Goal: Task Accomplishment & Management: Manage account settings

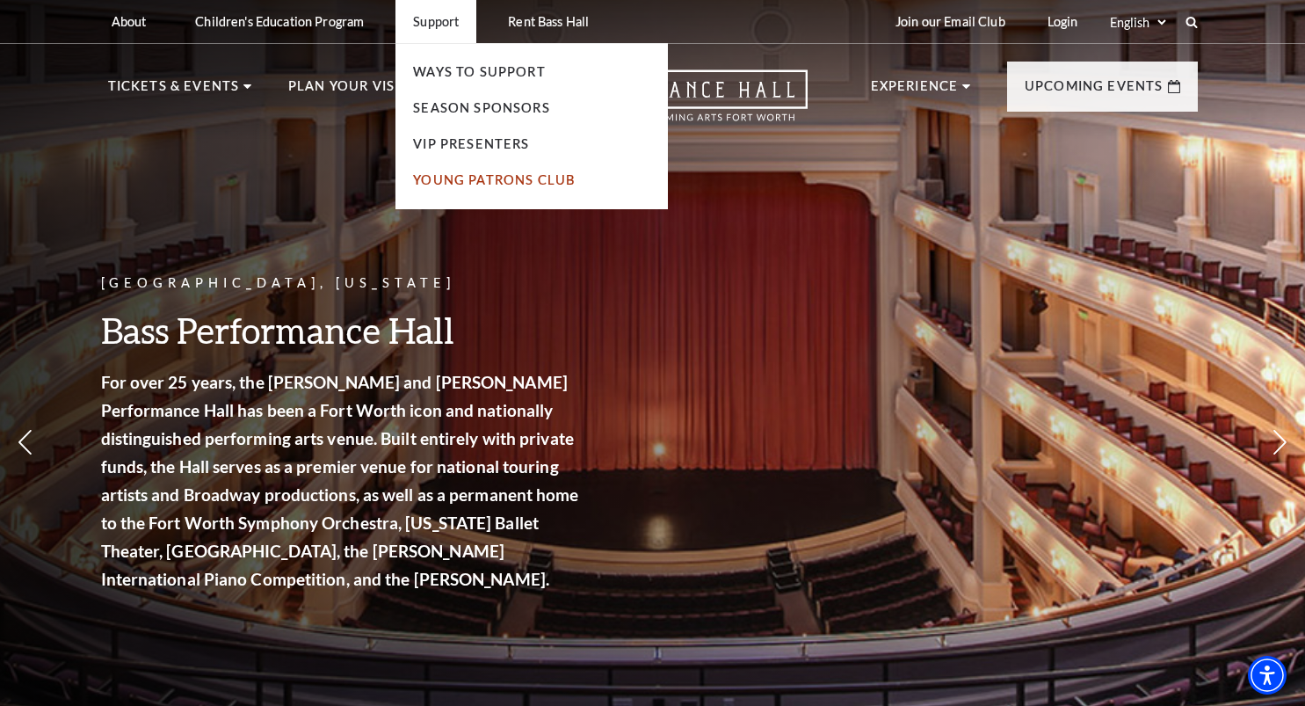
click at [442, 180] on link "Young Patrons Club" at bounding box center [494, 179] width 162 height 15
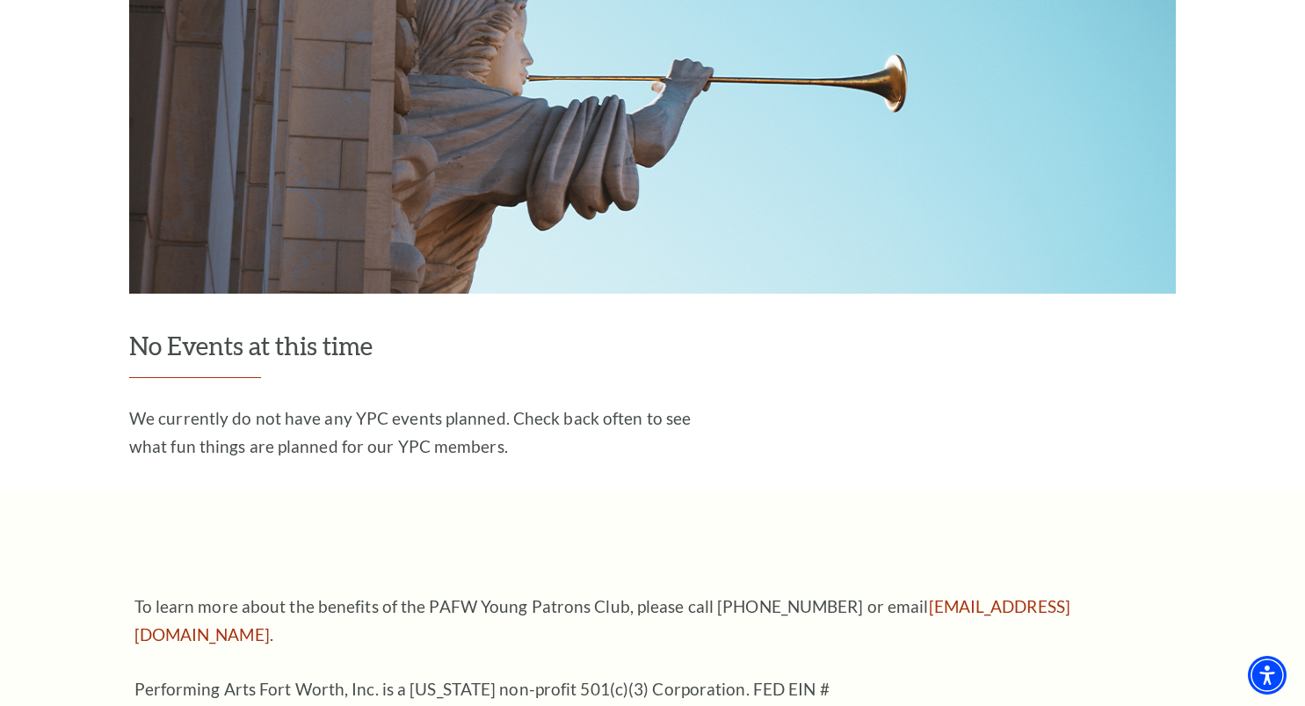
scroll to position [2491, 0]
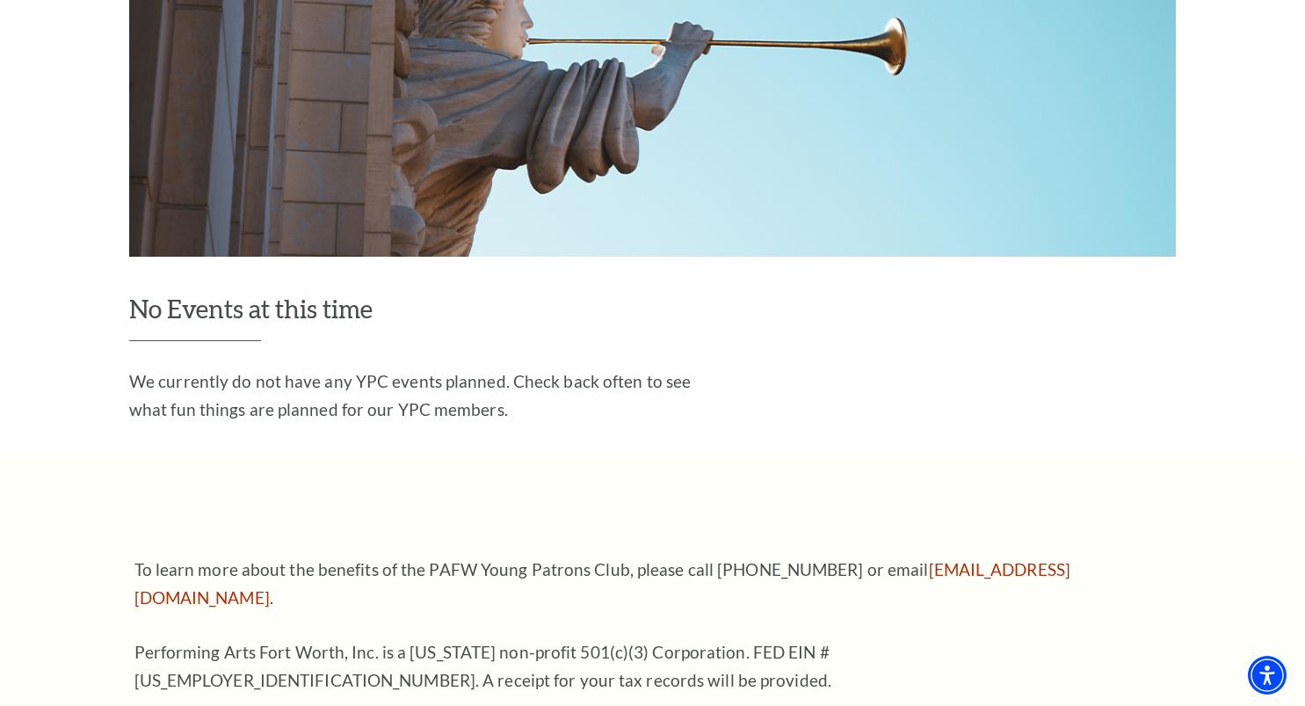
click at [372, 367] on p "We currently do not have any YPC events planned. Check back often to see what f…" at bounding box center [414, 395] width 571 height 56
click at [530, 367] on p "We currently do not have any YPC events planned. Check back often to see what f…" at bounding box center [414, 395] width 571 height 56
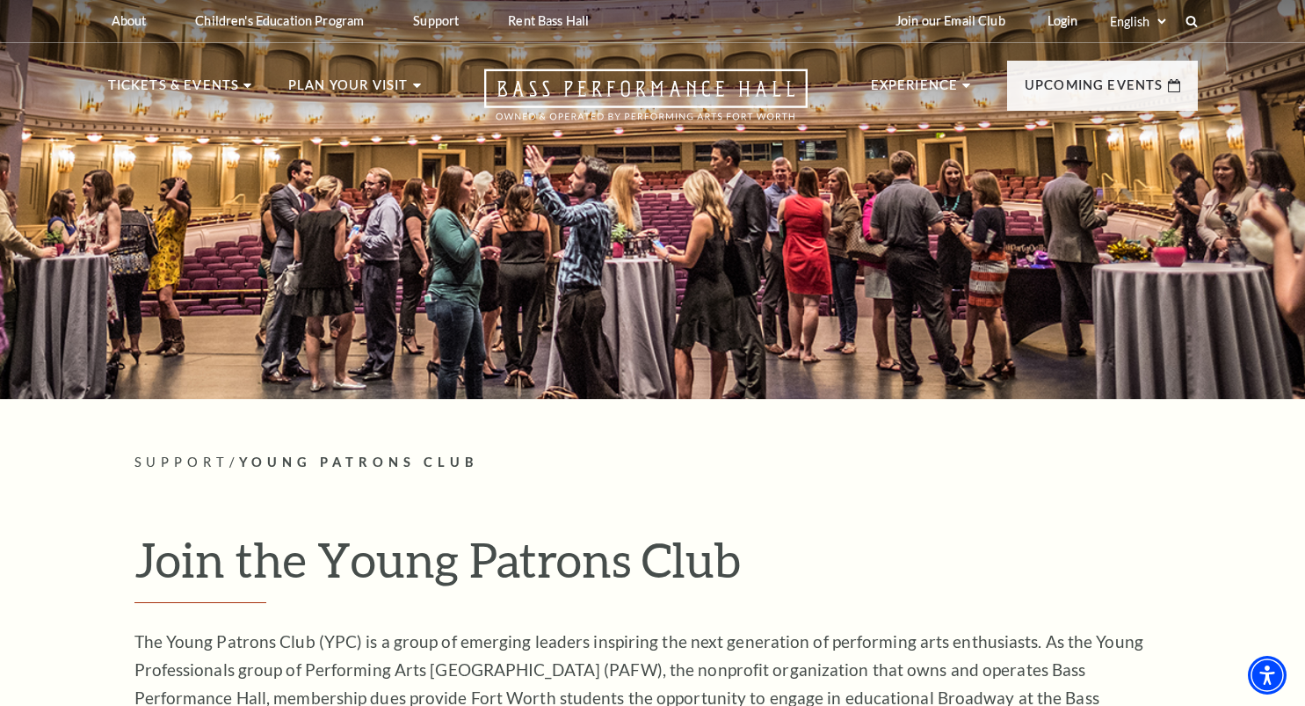
scroll to position [0, 0]
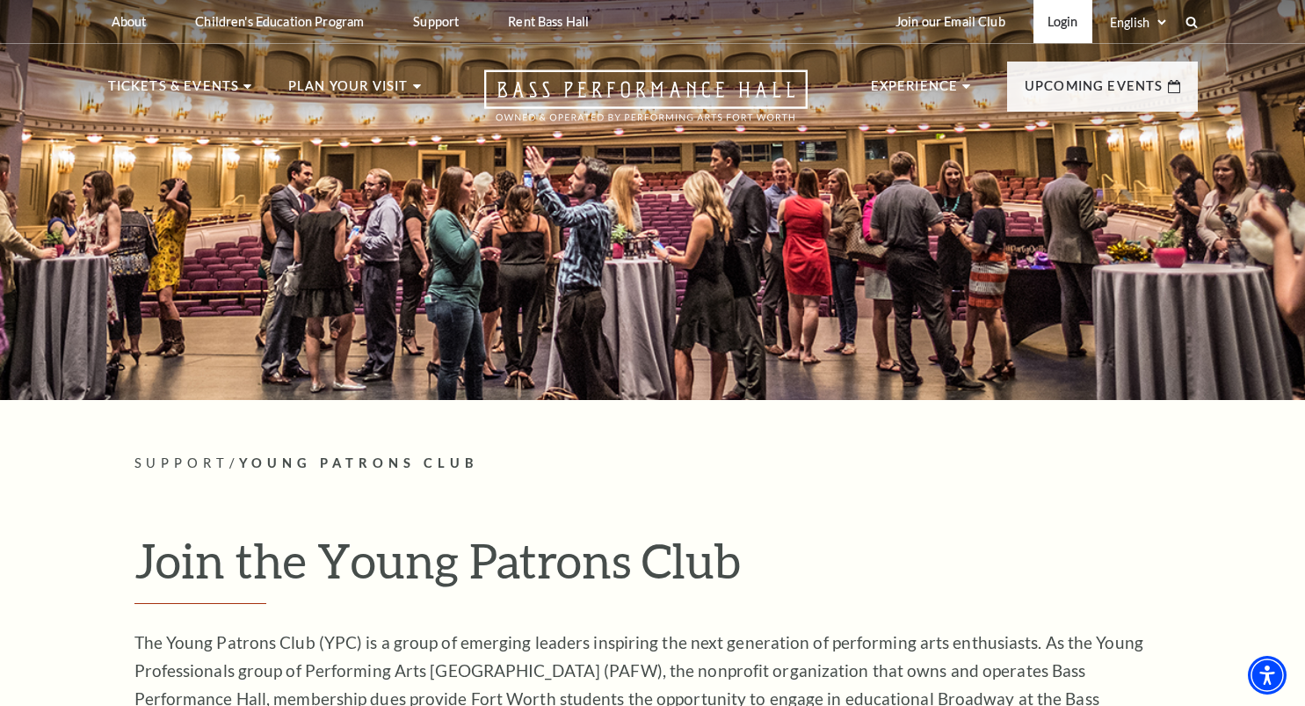
click at [1068, 6] on link "Login" at bounding box center [1062, 21] width 59 height 43
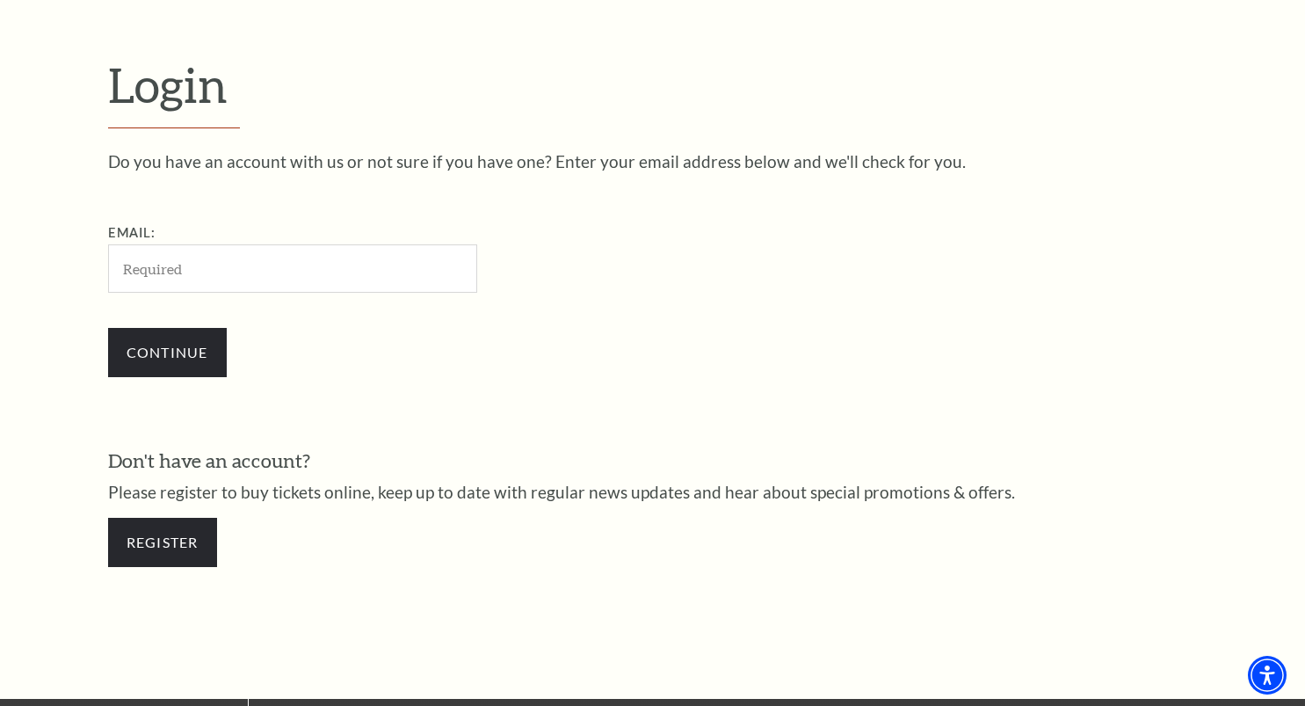
scroll to position [404, 0]
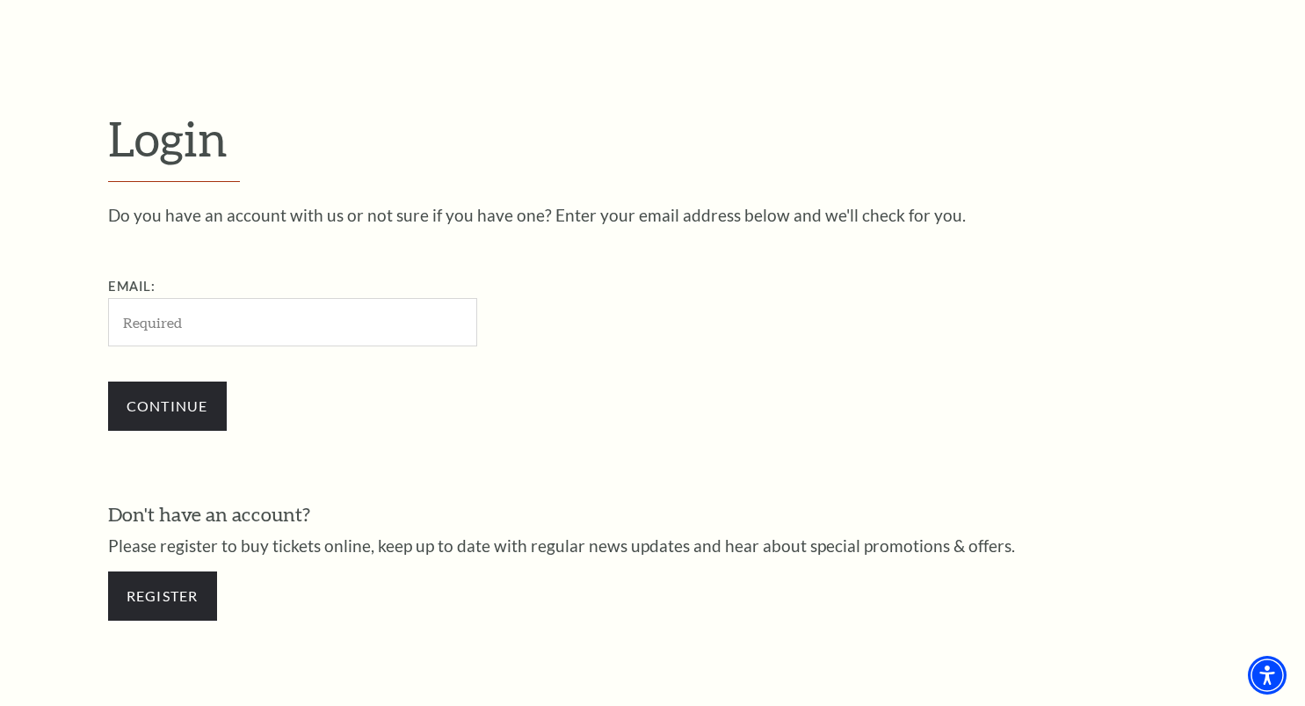
click at [200, 299] on input "Email:" at bounding box center [292, 322] width 369 height 48
type input "kates.marissa@gmail.com"
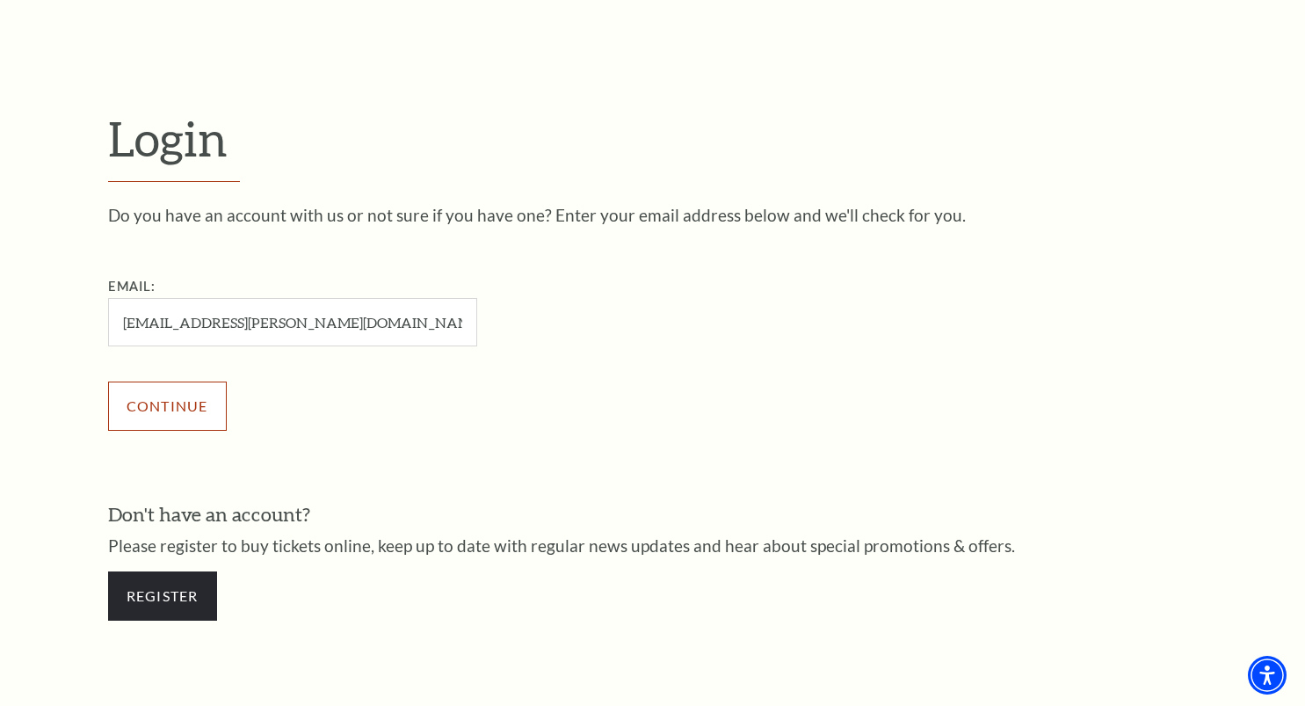
click at [217, 402] on input "Continue" at bounding box center [167, 405] width 119 height 49
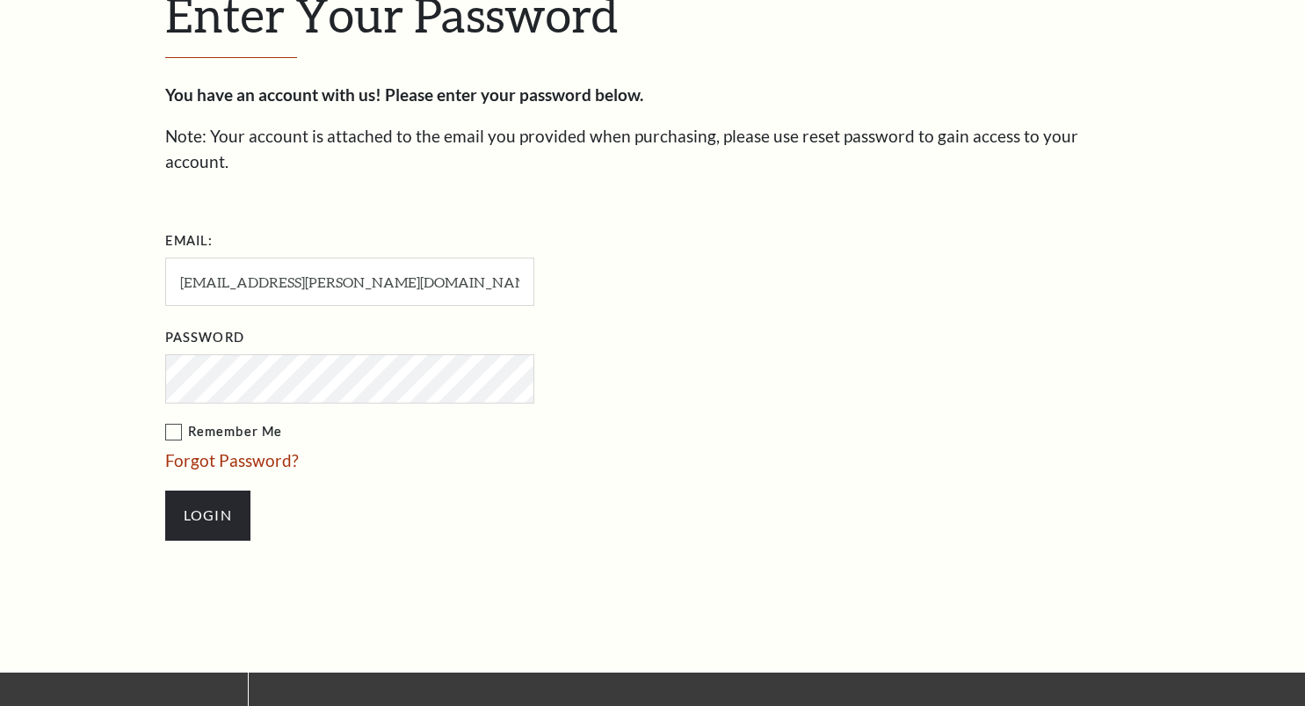
scroll to position [530, 0]
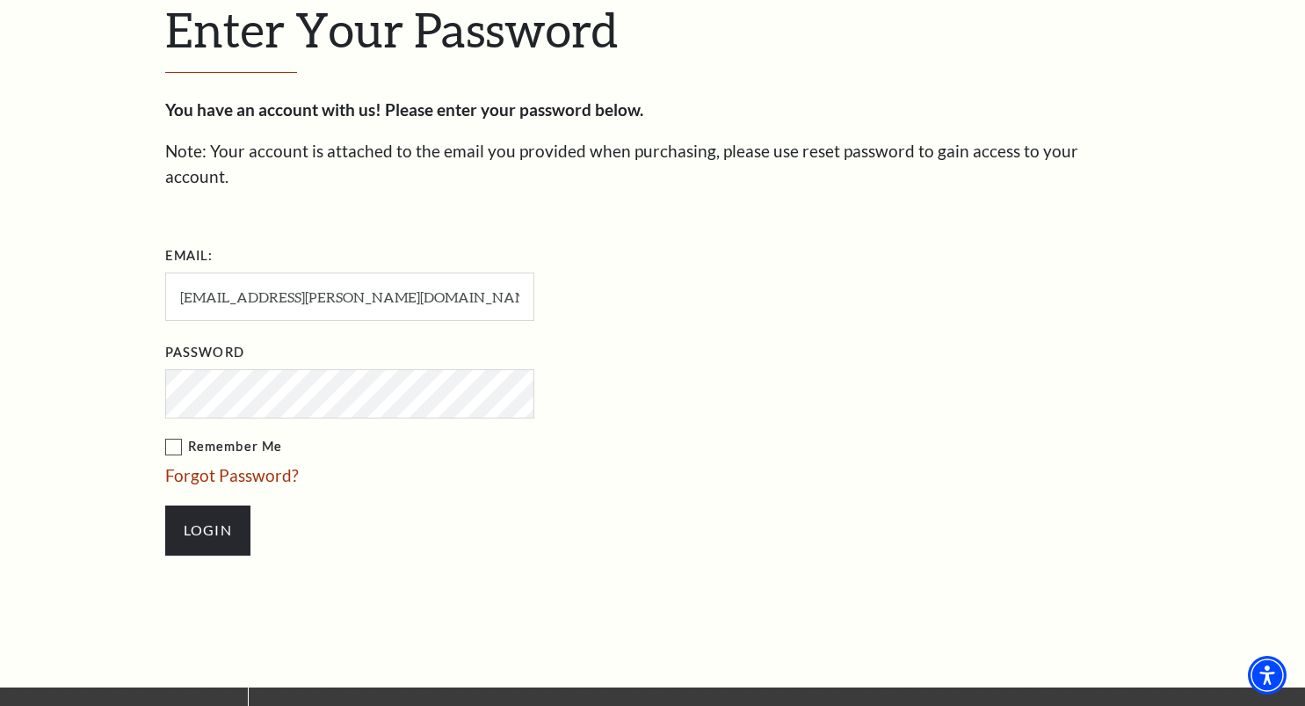
click at [165, 505] on input "Login" at bounding box center [207, 529] width 85 height 49
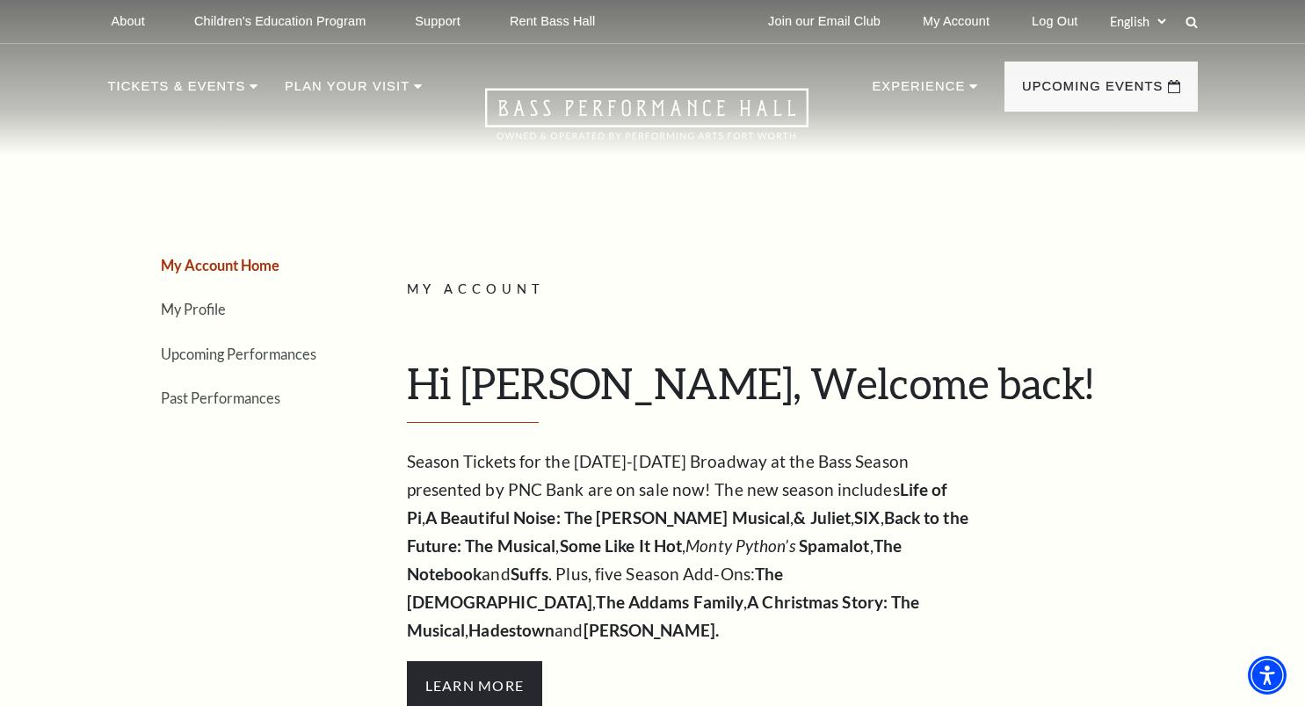
click at [218, 366] on ul "My Account Home My Profile Upcoming Performances Past Performances" at bounding box center [224, 331] width 233 height 158
click at [967, 20] on link "My Account" at bounding box center [956, 21] width 95 height 43
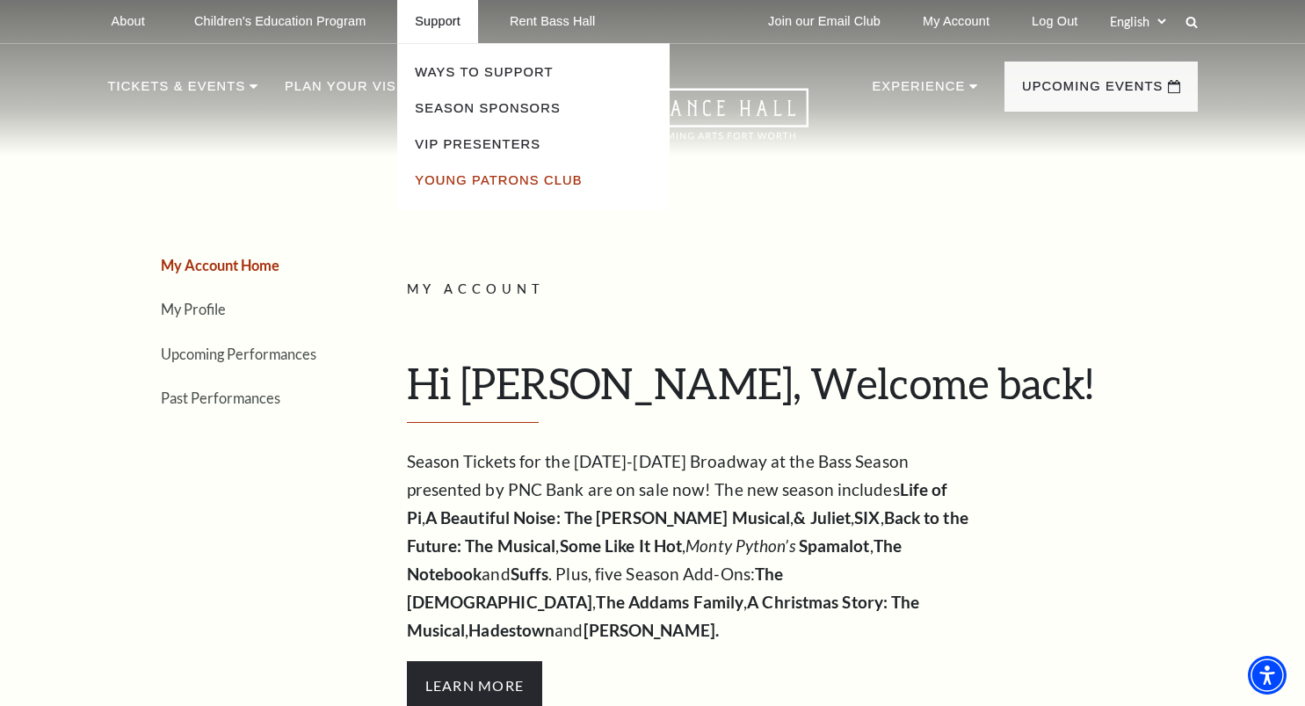
click at [480, 173] on link "Young Patrons Club" at bounding box center [498, 180] width 167 height 14
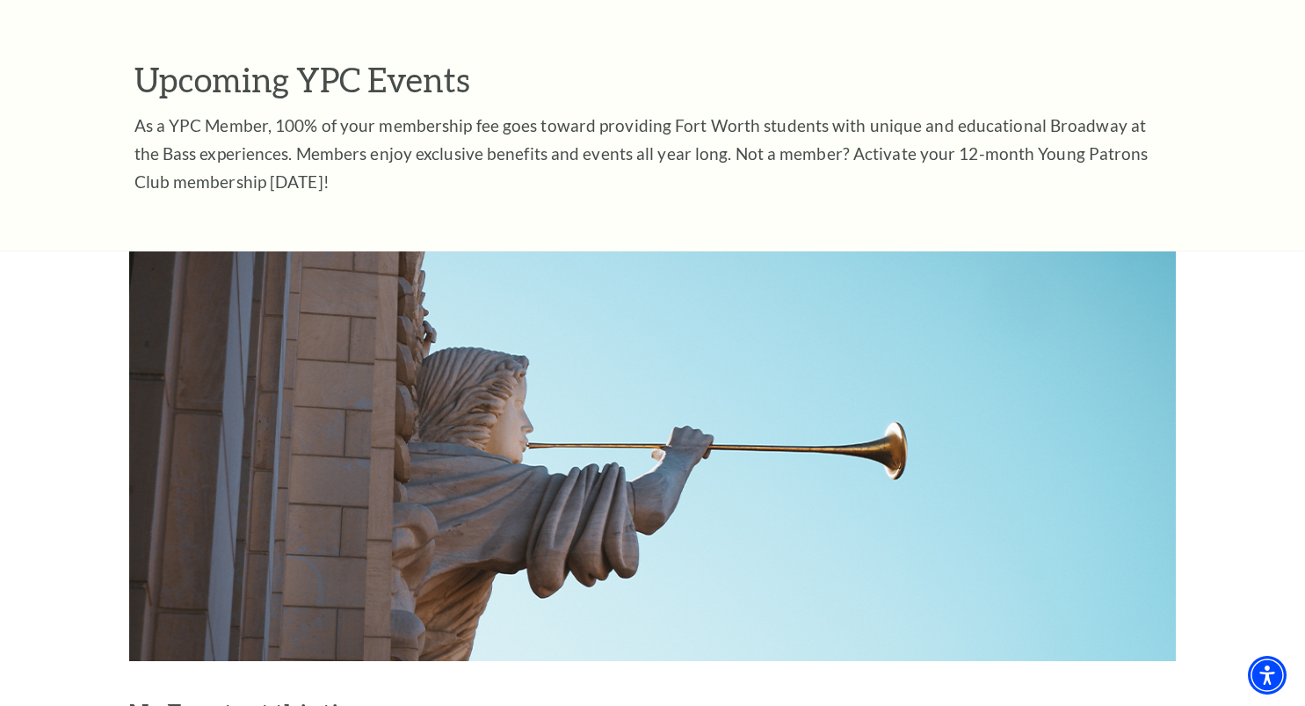
scroll to position [2636, 0]
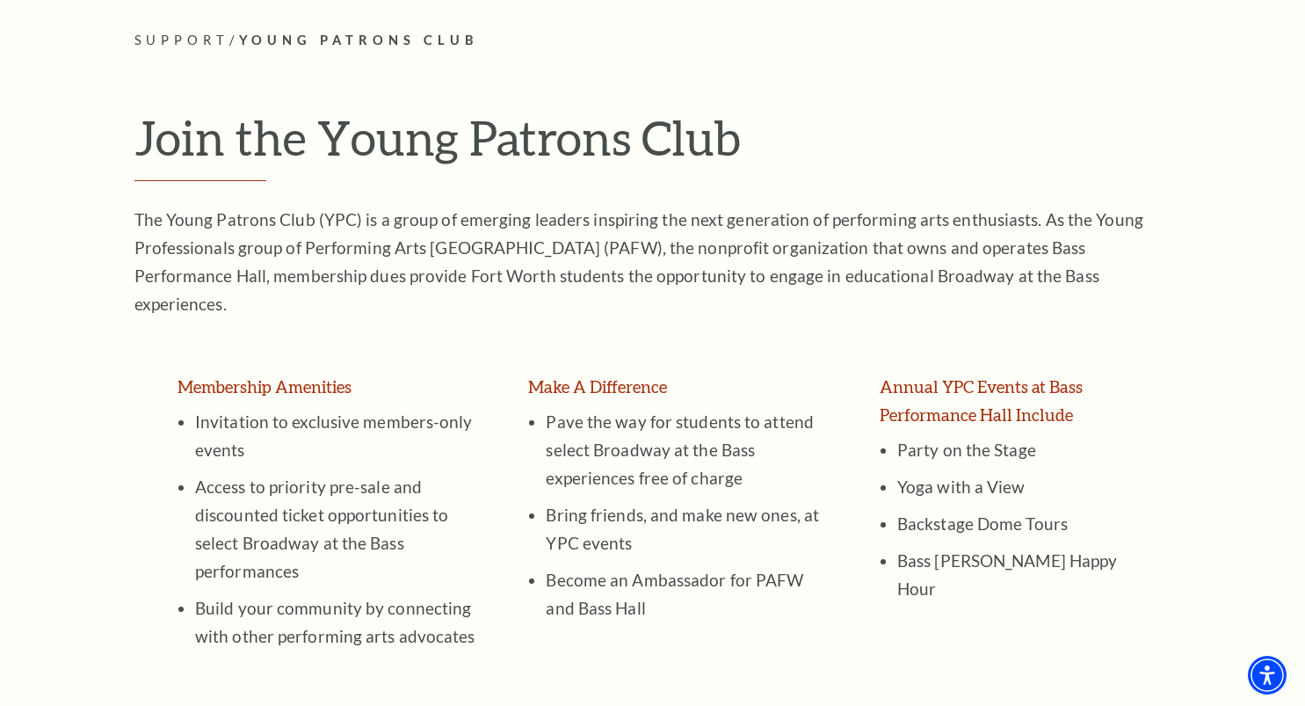
scroll to position [0, 0]
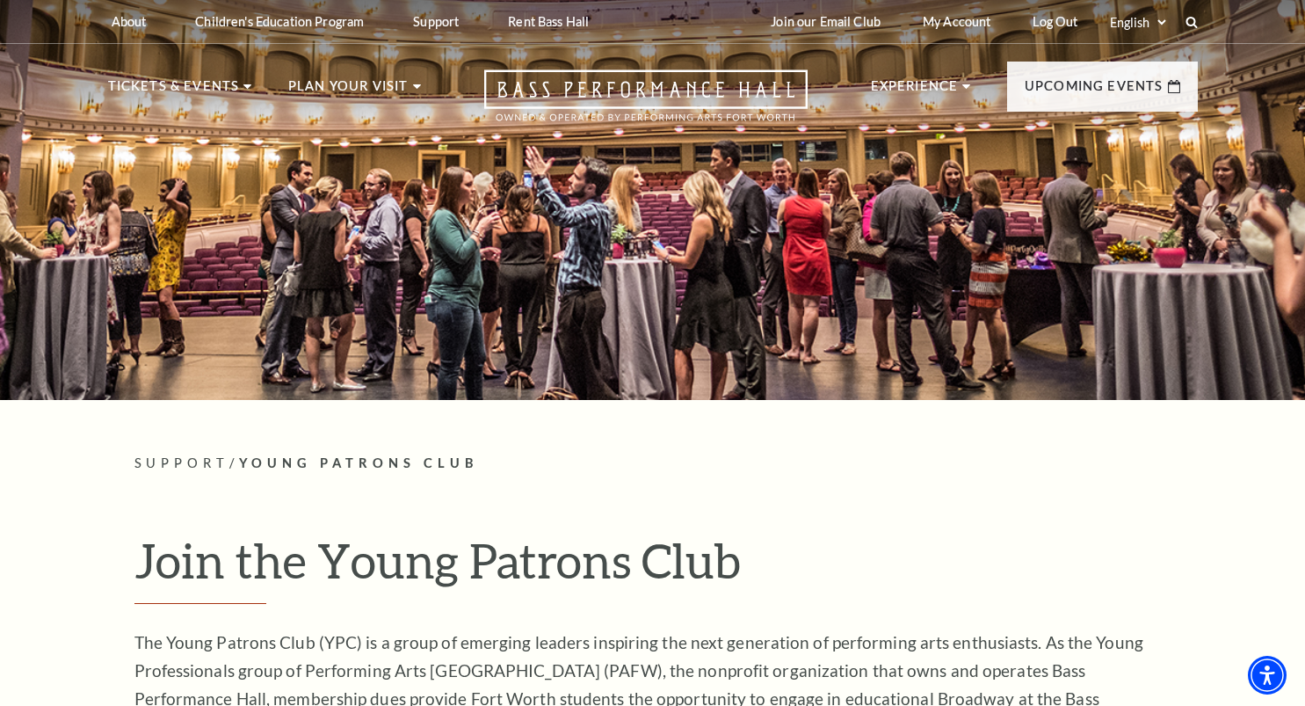
click at [1179, 32] on div "Join our Email Club My Account Log Out Select: English Español" at bounding box center [977, 21] width 440 height 43
click at [1196, 28] on div "Join our Email Club My Account Log Out Select: English Español" at bounding box center [977, 21] width 440 height 43
click at [1188, 28] on div "Join our Email Club My Account Log Out Select: English Español" at bounding box center [977, 21] width 440 height 43
